Goal: Information Seeking & Learning: Learn about a topic

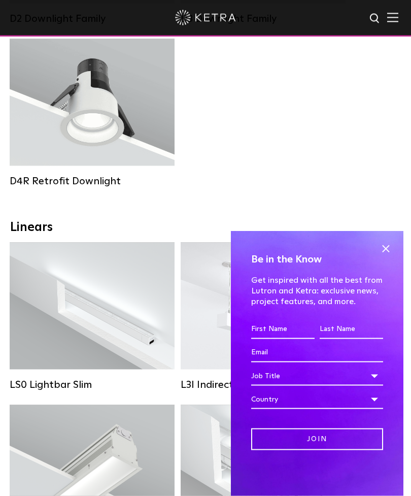
scroll to position [327, 0]
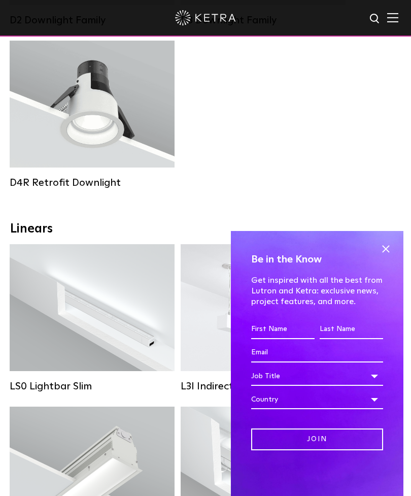
click at [388, 256] on span at bounding box center [385, 248] width 15 height 15
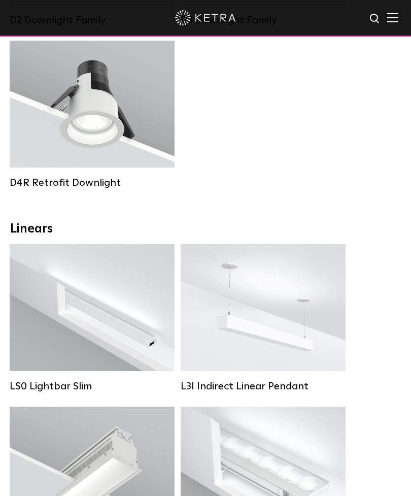
click at [38, 123] on div "Lumen Output: 800 Colors: White / Black Beam Angles: 15° / 25° / 40° / 60° Watt…" at bounding box center [91, 104] width 125 height 64
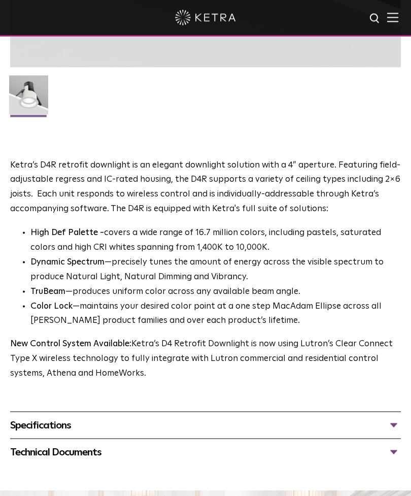
scroll to position [439, 0]
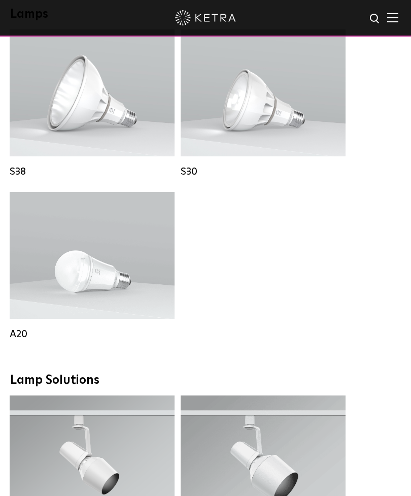
scroll to position [908, 0]
click at [295, 105] on div "Lumen Output: 1100 Colors: White / Black Base Type: E26 Edison Base / GU24 Beam…" at bounding box center [262, 93] width 131 height 77
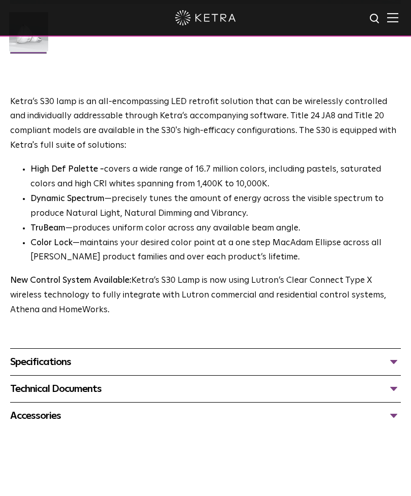
scroll to position [516, 0]
click at [396, 353] on div "Specifications" at bounding box center [205, 361] width 391 height 16
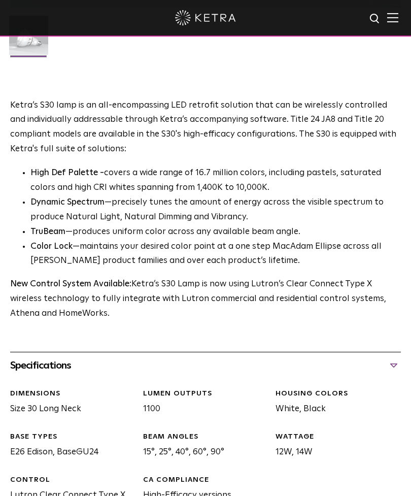
scroll to position [512, 0]
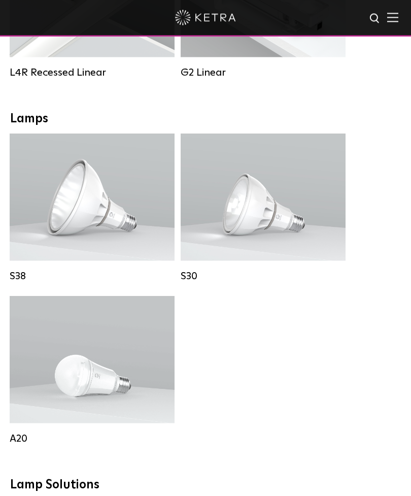
scroll to position [801, 0]
